Goal: Transaction & Acquisition: Book appointment/travel/reservation

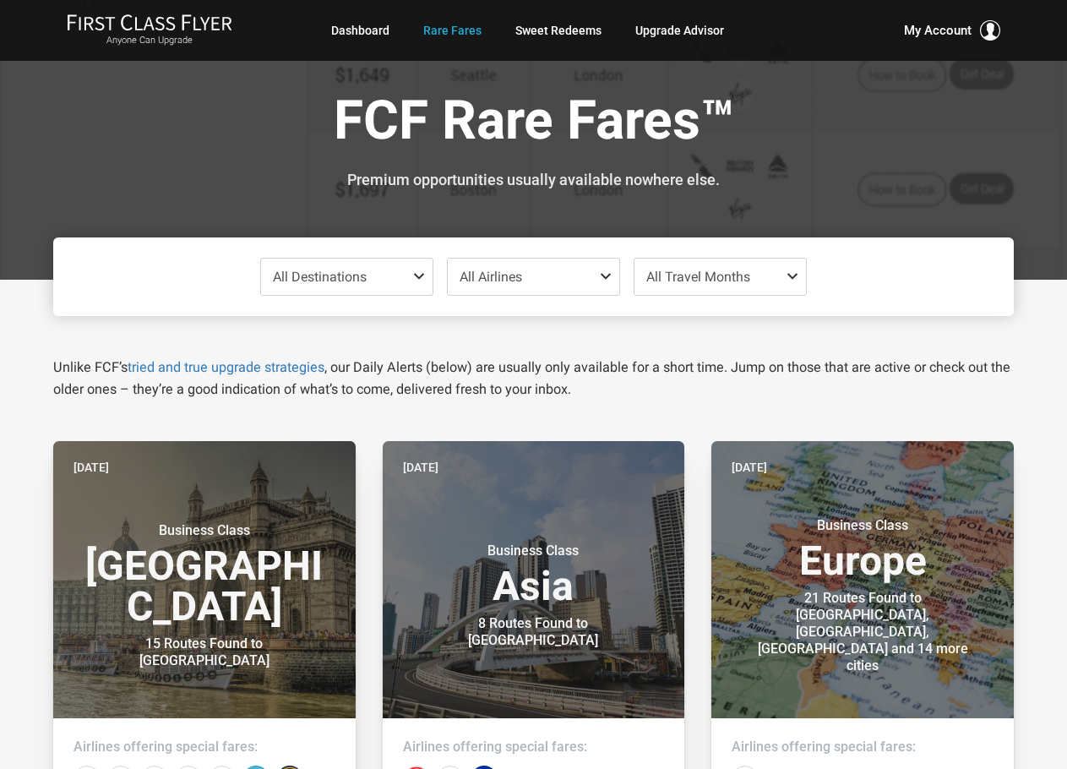
scroll to position [2405, 0]
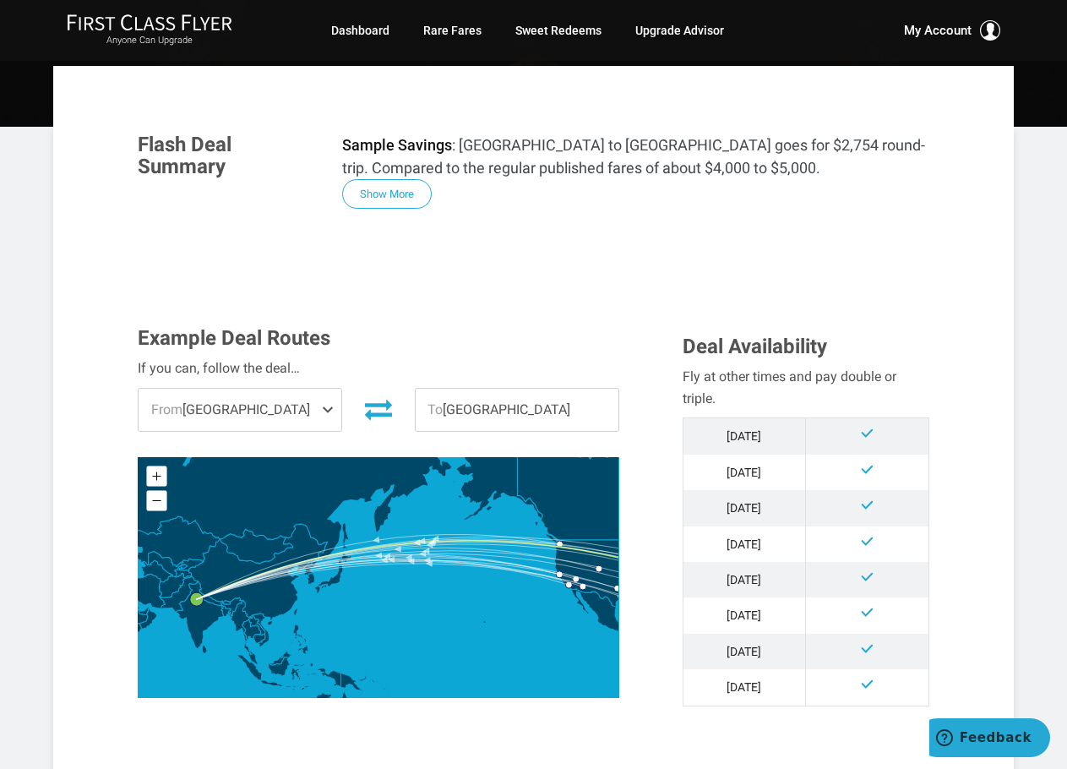
scroll to position [84, 0]
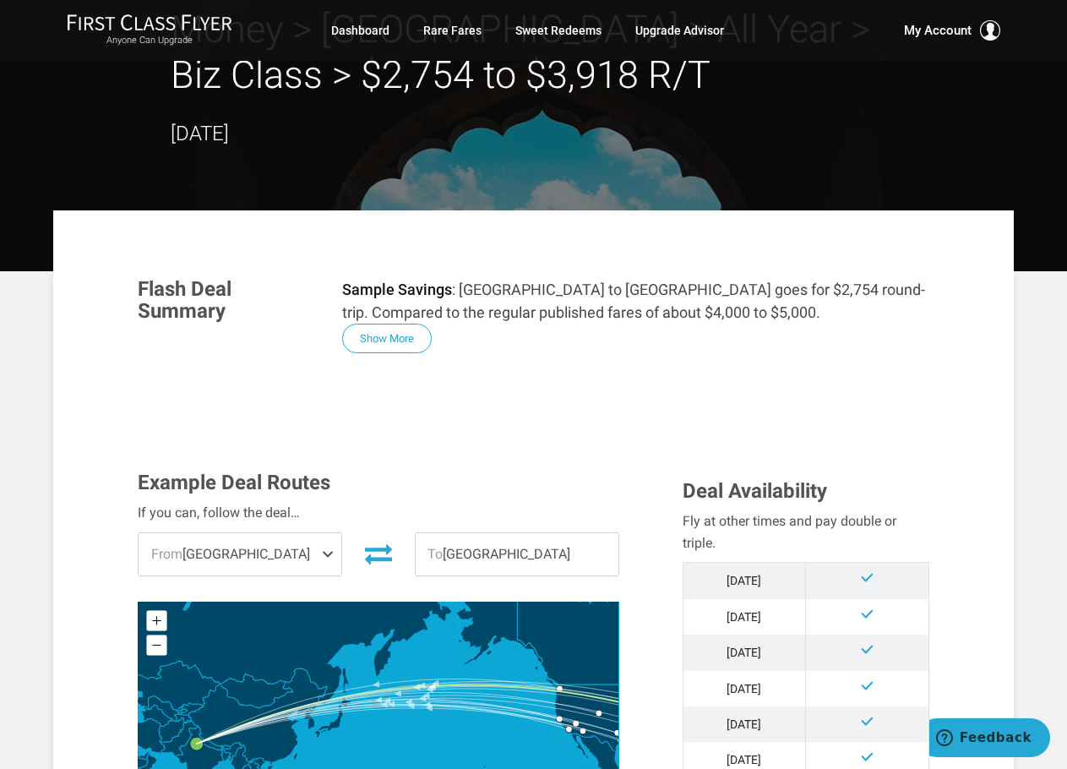
click at [275, 552] on span "From [GEOGRAPHIC_DATA]" at bounding box center [240, 554] width 203 height 42
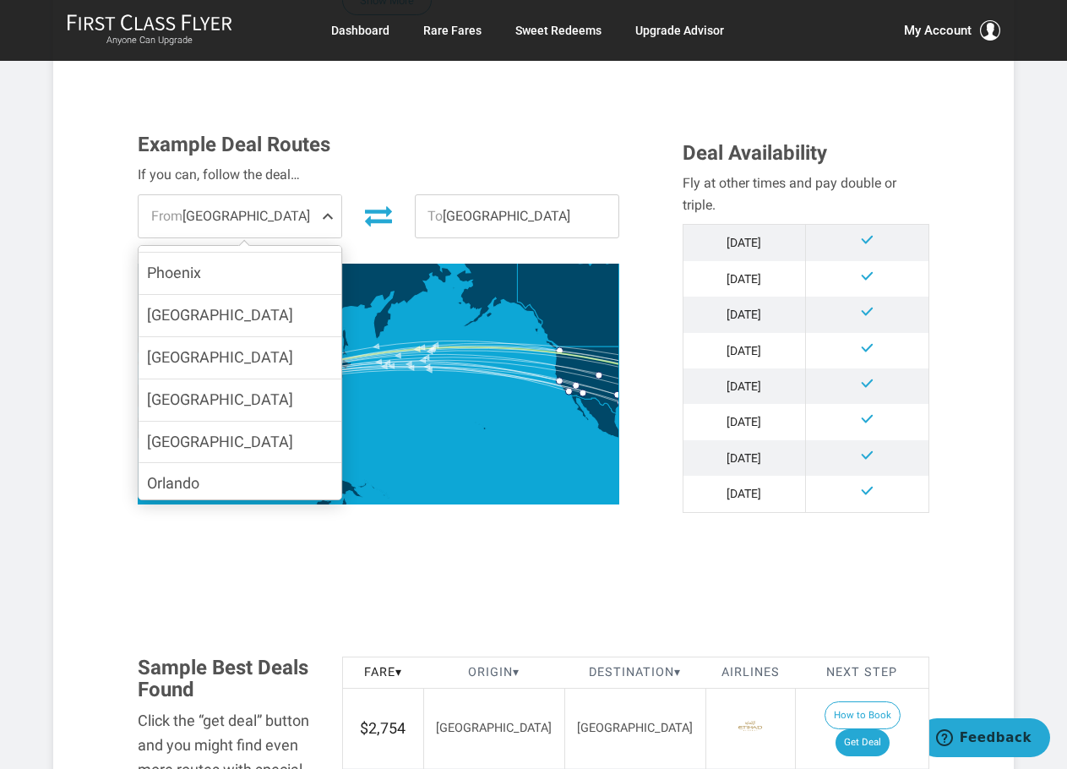
scroll to position [253, 0]
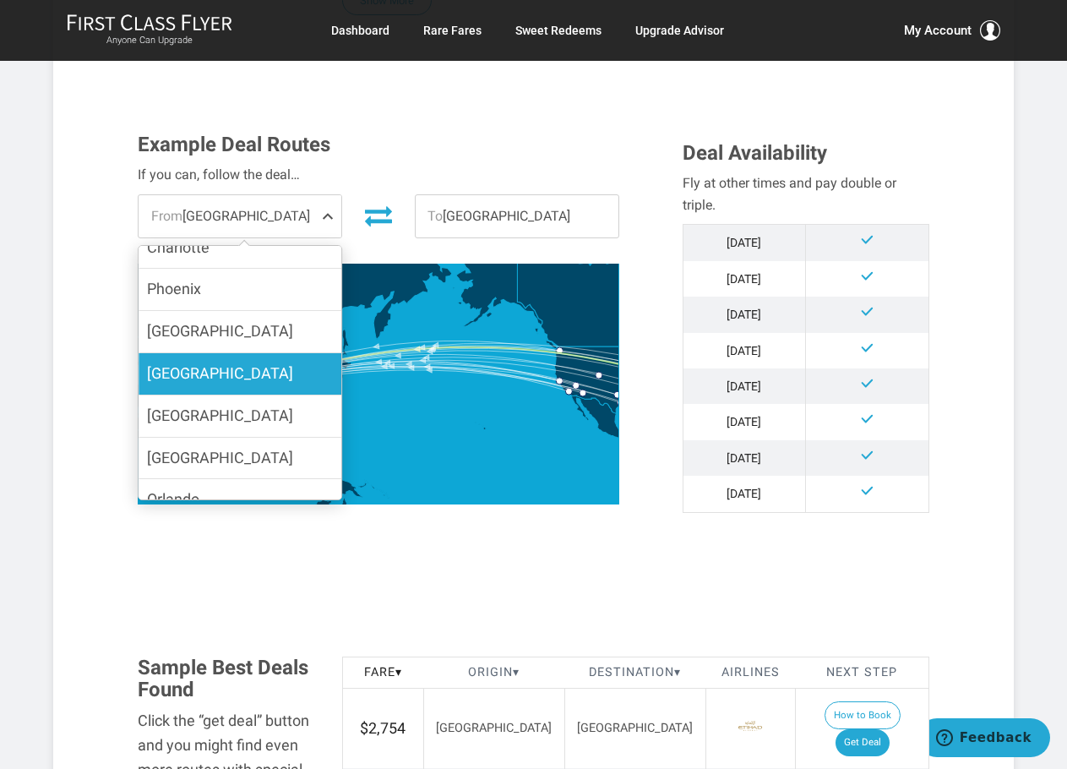
click at [216, 361] on span "[GEOGRAPHIC_DATA]" at bounding box center [220, 373] width 146 height 24
click at [0, 0] on input "[GEOGRAPHIC_DATA]" at bounding box center [0, 0] width 0 height 0
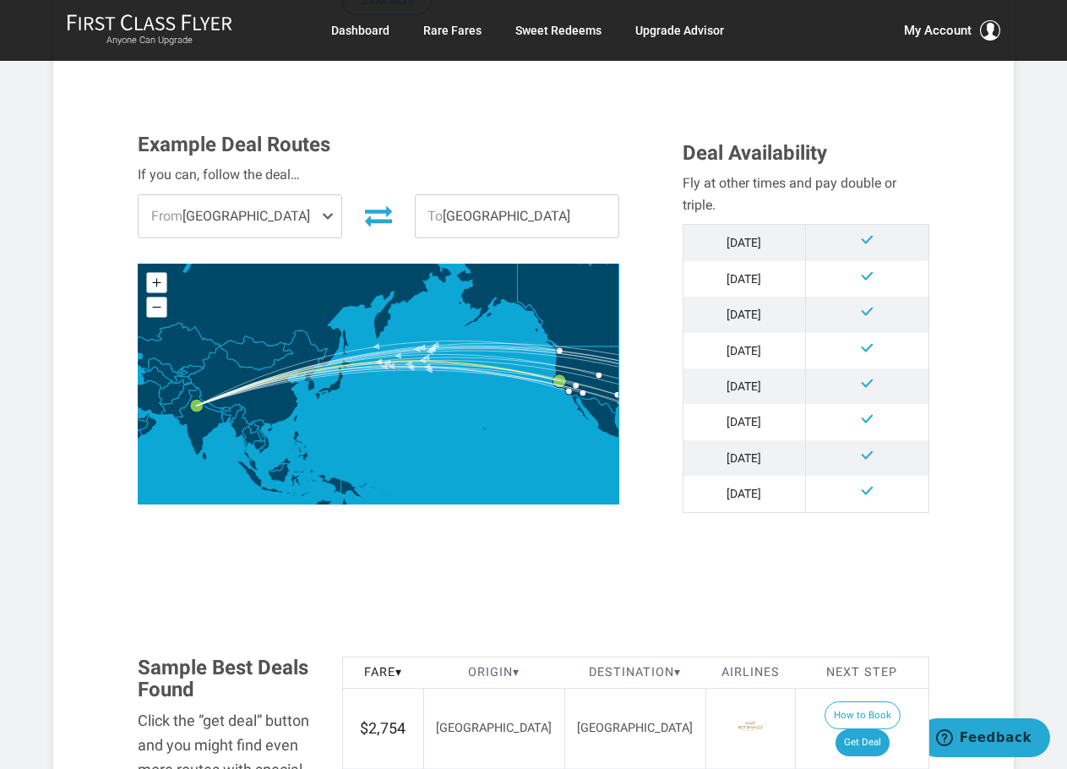
click at [535, 215] on span "To New Delhi" at bounding box center [517, 216] width 203 height 42
click at [480, 205] on span "To New Delhi" at bounding box center [517, 216] width 203 height 42
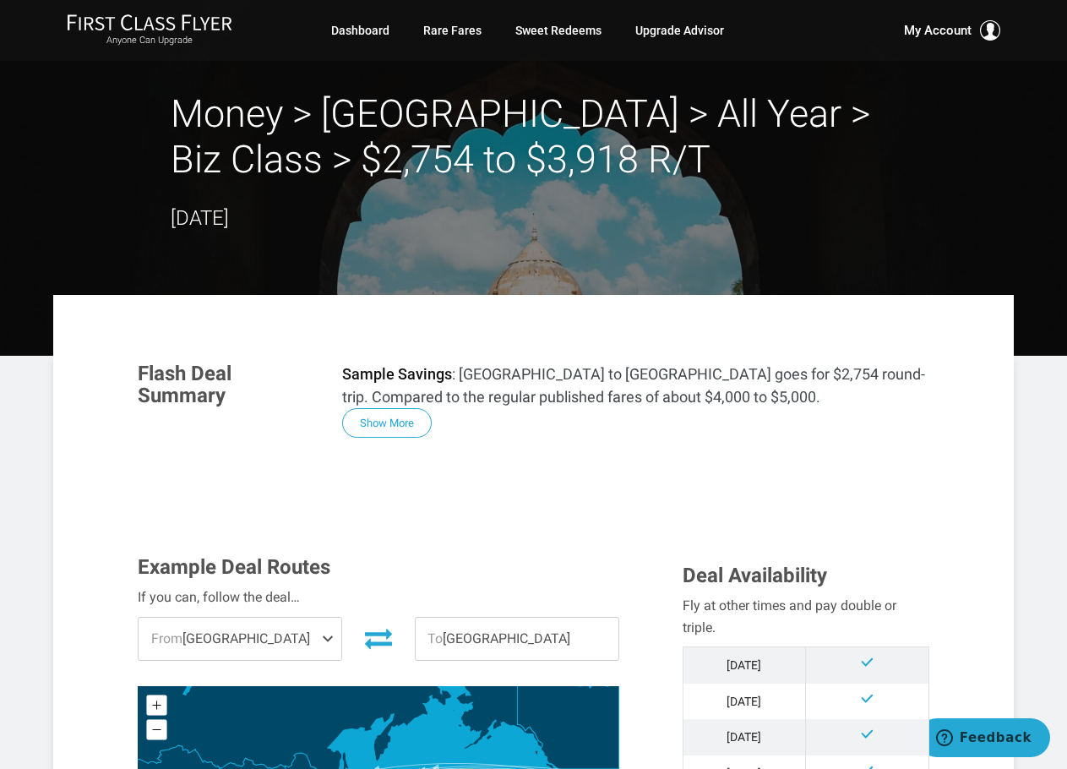
click at [291, 644] on span "From [GEOGRAPHIC_DATA]" at bounding box center [240, 638] width 203 height 42
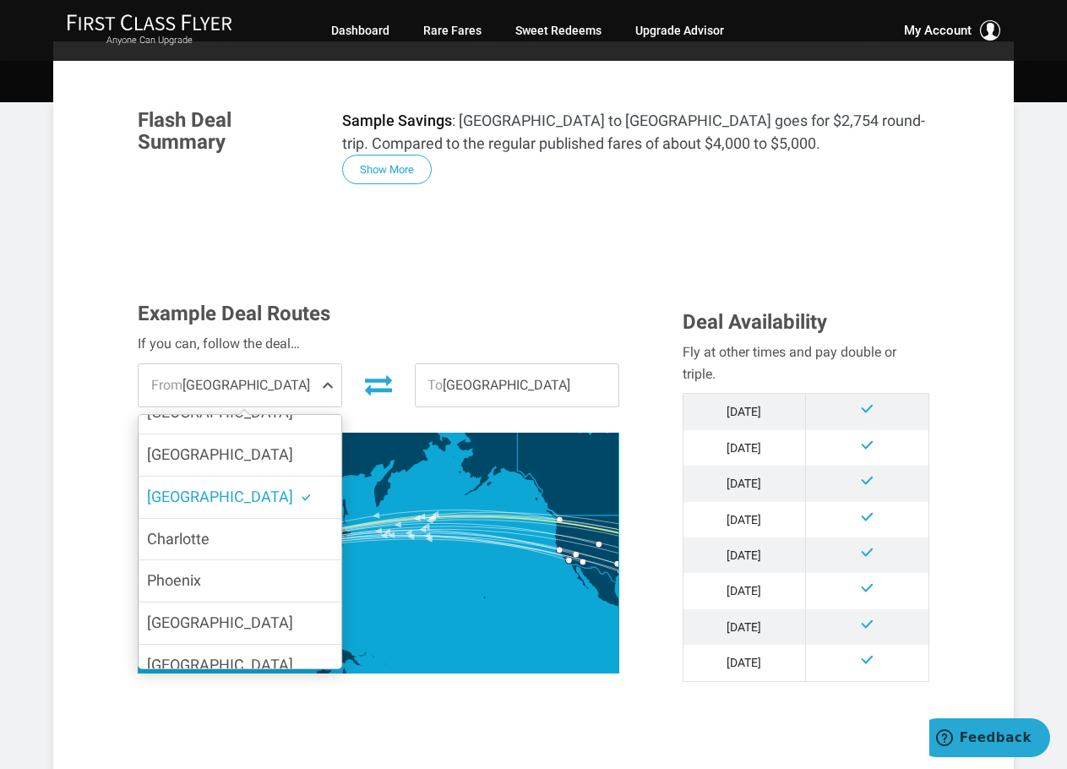
scroll to position [169, 0]
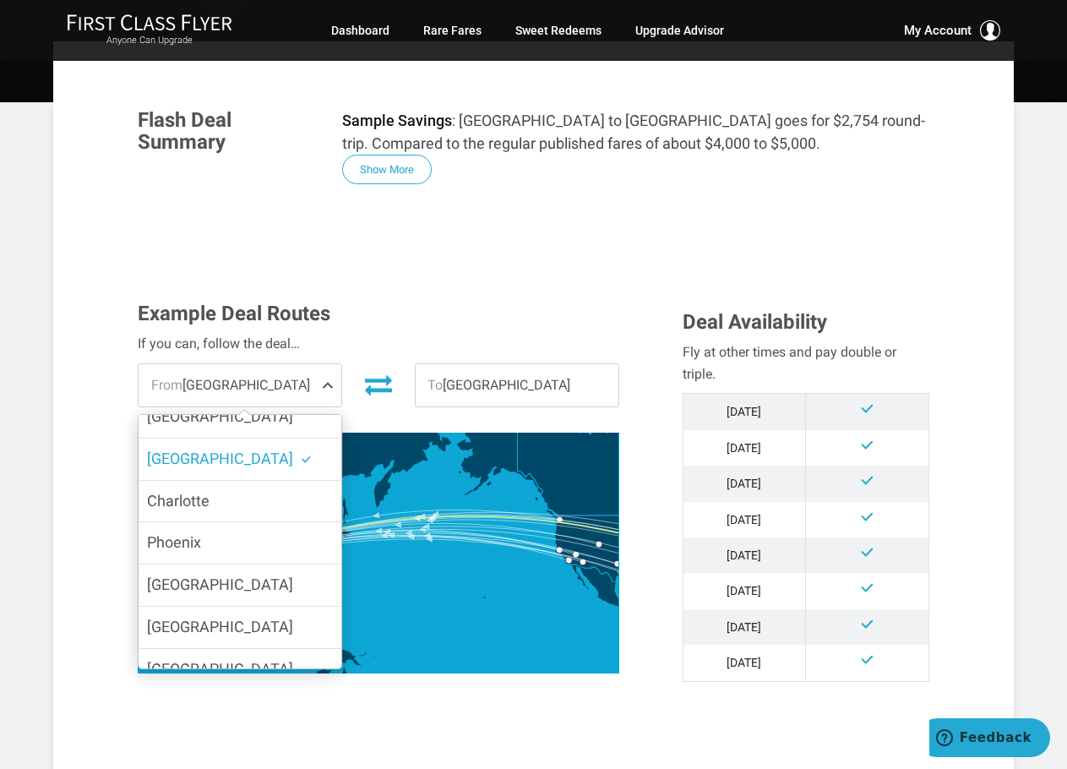
click at [220, 617] on span "[GEOGRAPHIC_DATA]" at bounding box center [220, 626] width 146 height 18
click at [0, 0] on input "[GEOGRAPHIC_DATA]" at bounding box center [0, 0] width 0 height 0
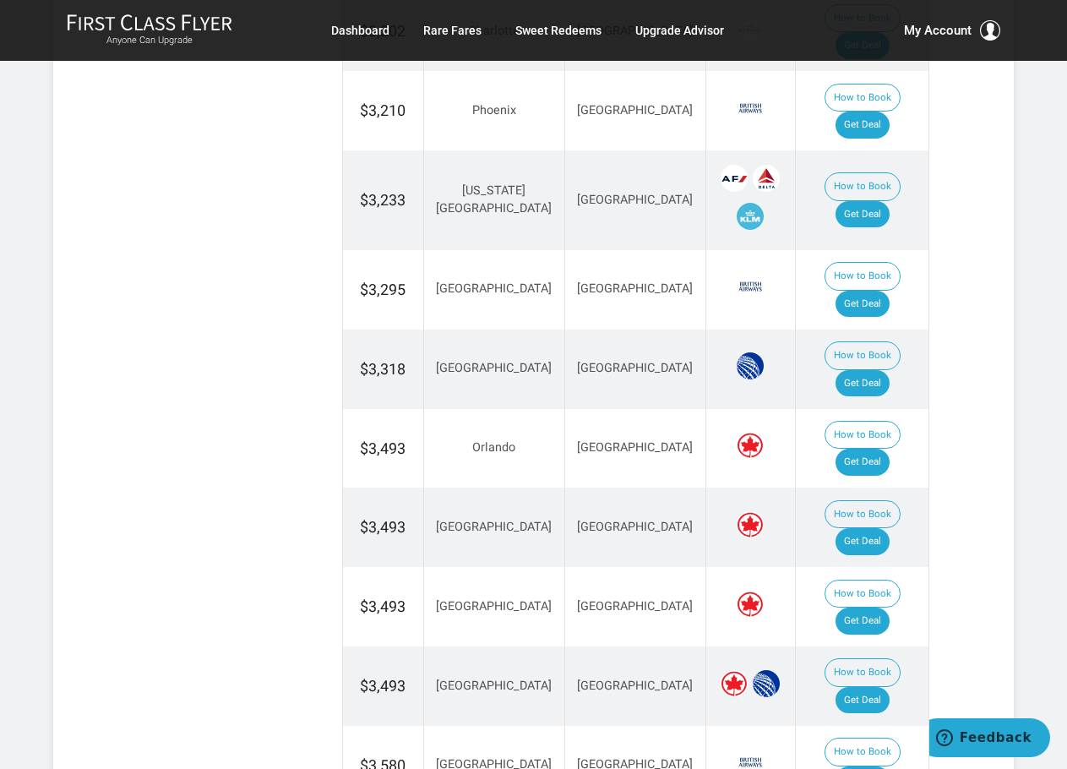
scroll to position [1605, 0]
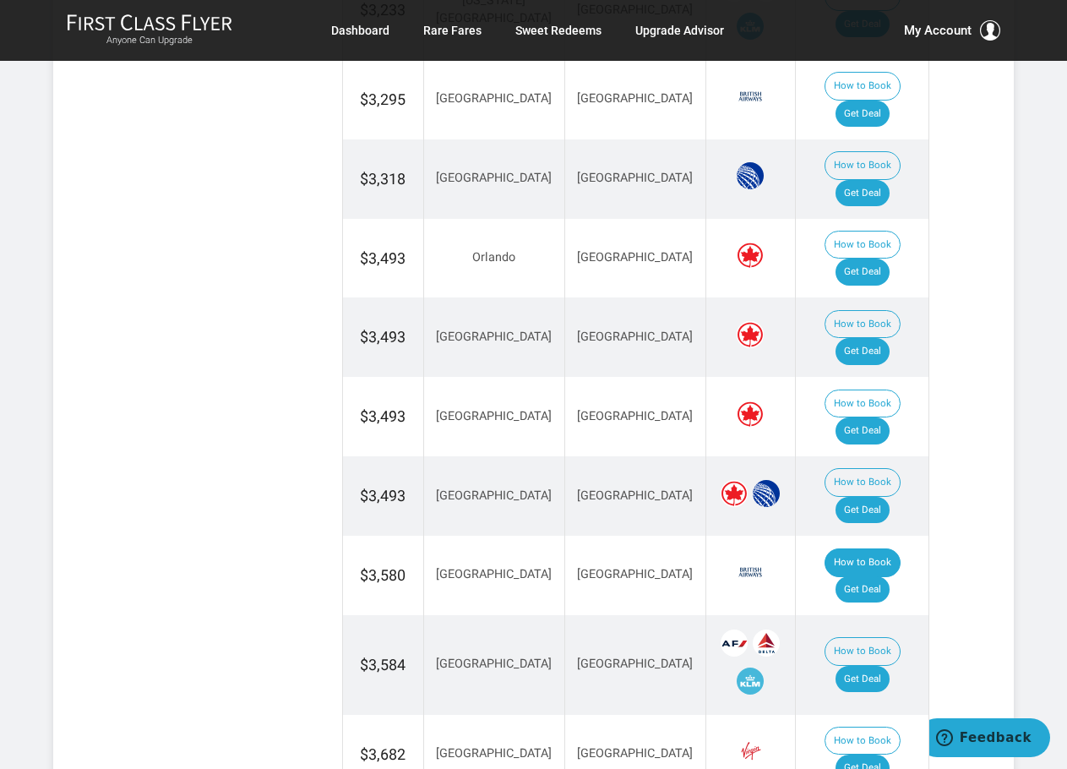
click at [824, 548] on button "How to Book" at bounding box center [862, 562] width 76 height 29
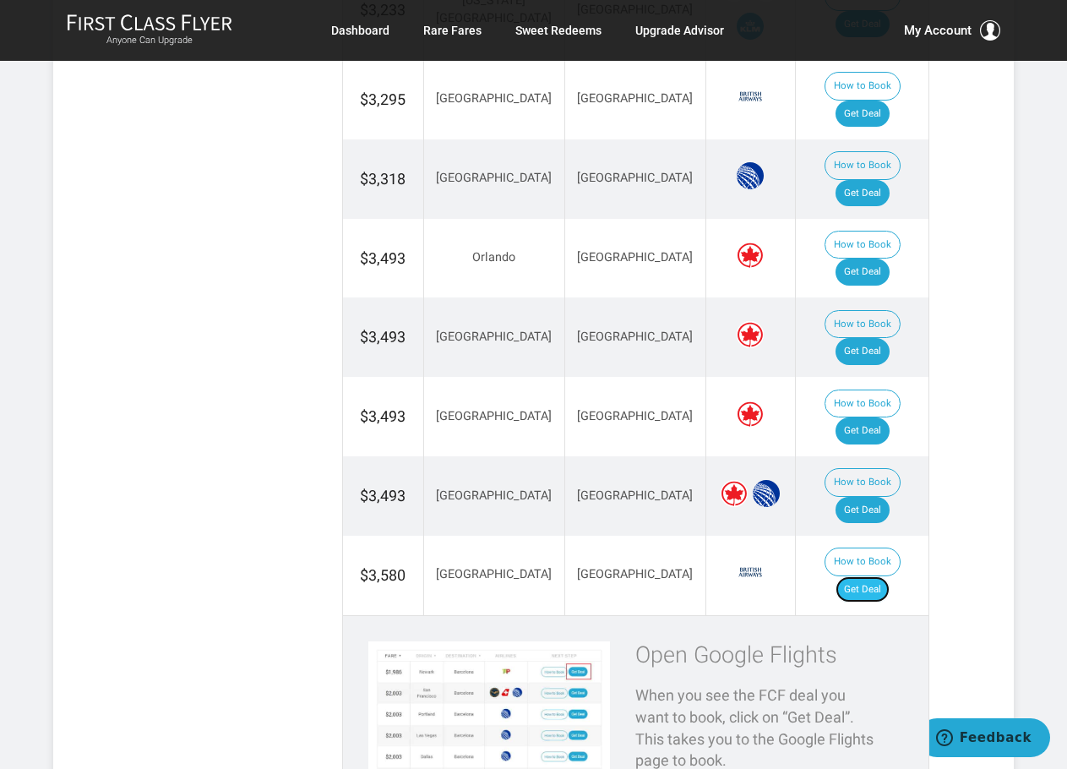
click at [878, 576] on link "Get Deal" at bounding box center [862, 589] width 54 height 27
